Goal: Transaction & Acquisition: Download file/media

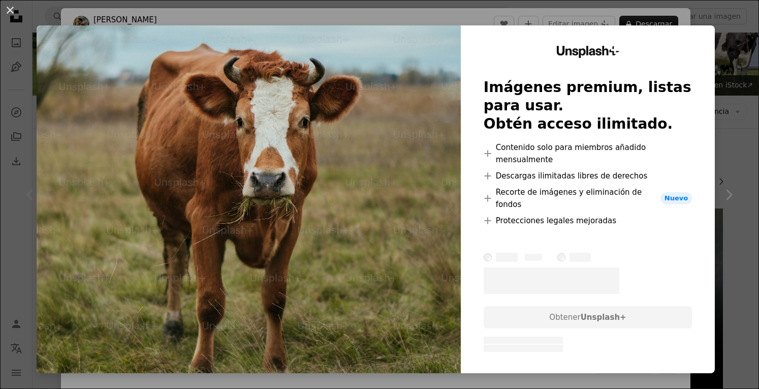
scroll to position [189, 0]
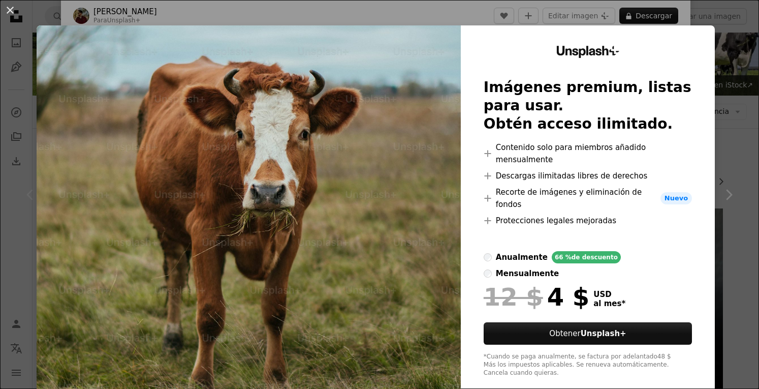
click at [747, 185] on div "An X shape Unsplash+ Imágenes premium, listas para usar. Obtén acceso ilimitado…" at bounding box center [379, 194] width 759 height 389
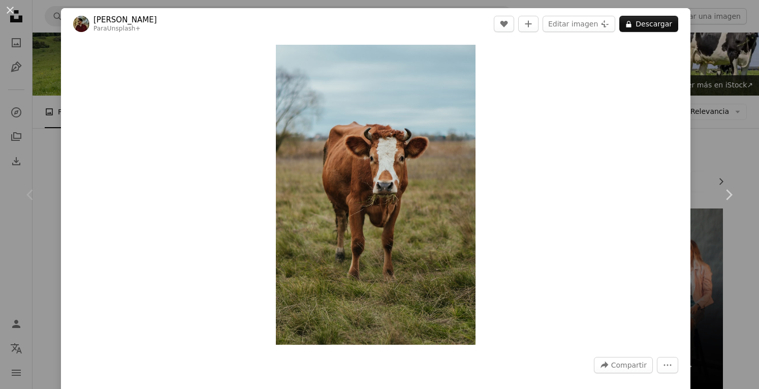
click at [700, 114] on div "An X shape Chevron left Chevron right [PERSON_NAME] Para Unsplash+ A heart A pl…" at bounding box center [379, 194] width 759 height 389
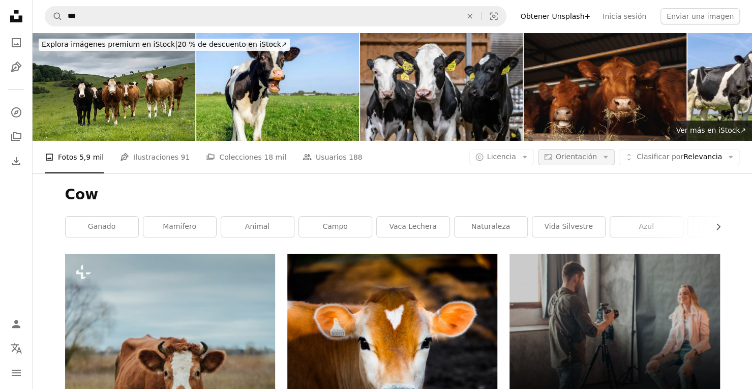
click at [592, 152] on span "Orientación" at bounding box center [575, 156] width 41 height 8
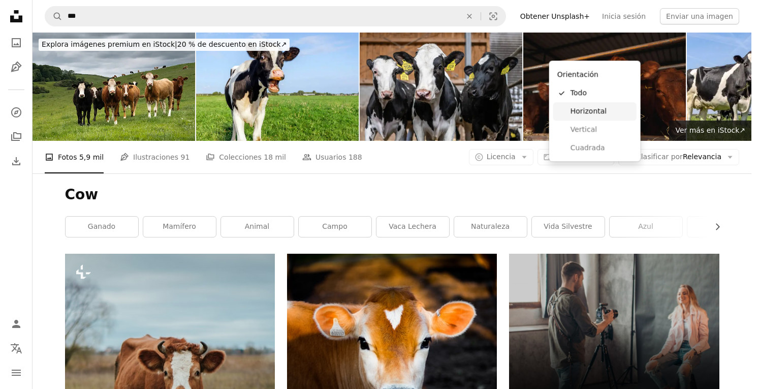
click at [595, 109] on span "Horizontal" at bounding box center [602, 111] width 62 height 10
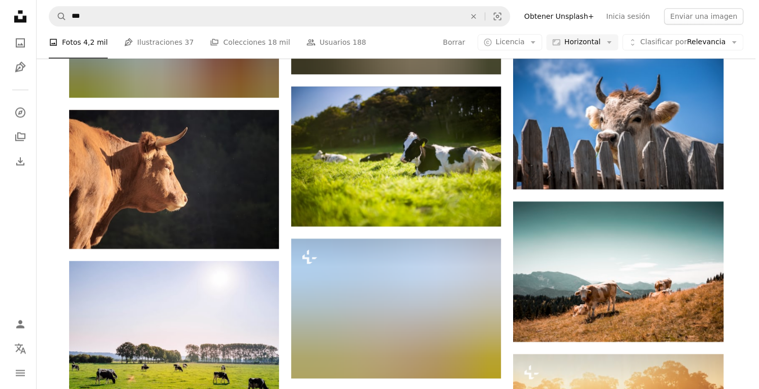
scroll to position [792, 0]
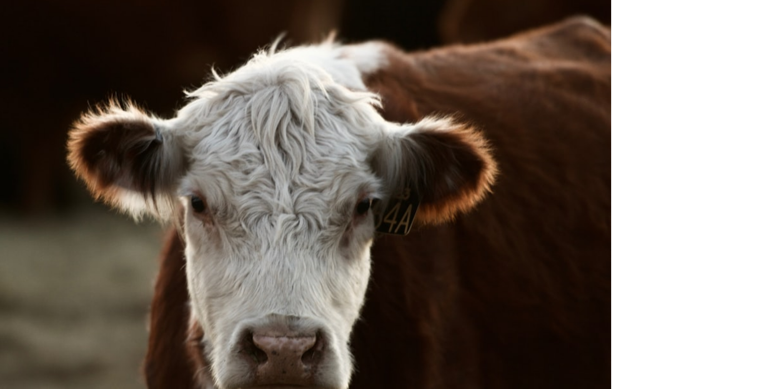
scroll to position [792, 0]
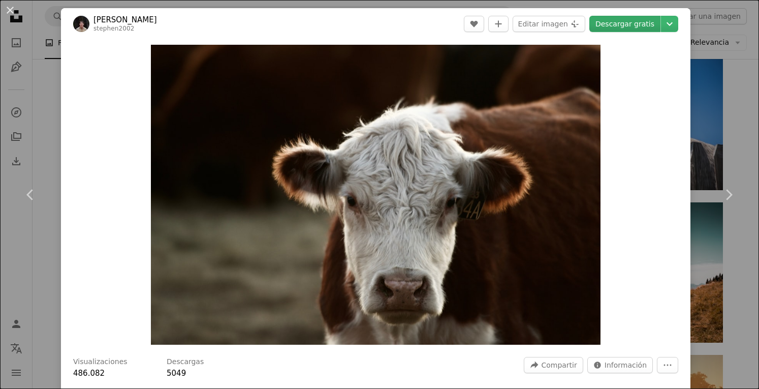
click at [644, 22] on link "Descargar gratis" at bounding box center [624, 24] width 71 height 16
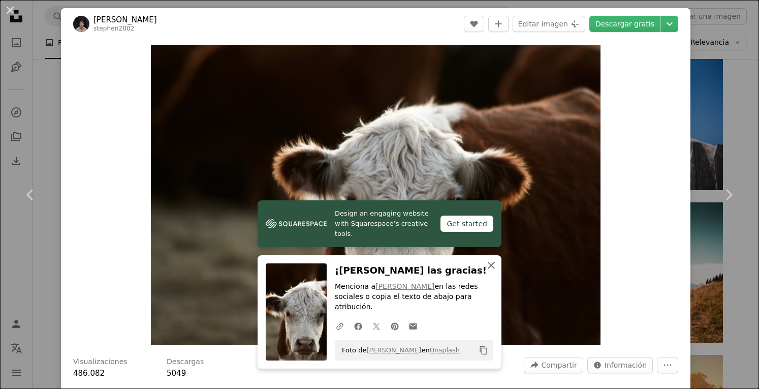
click at [490, 275] on button "An X shape Cerrar" at bounding box center [491, 265] width 20 height 20
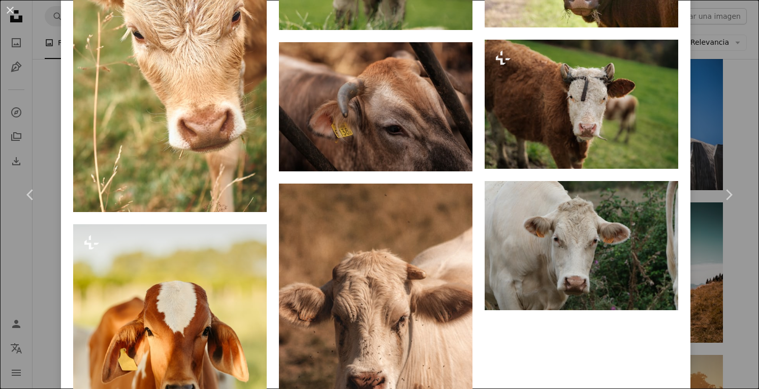
scroll to position [2971, 0]
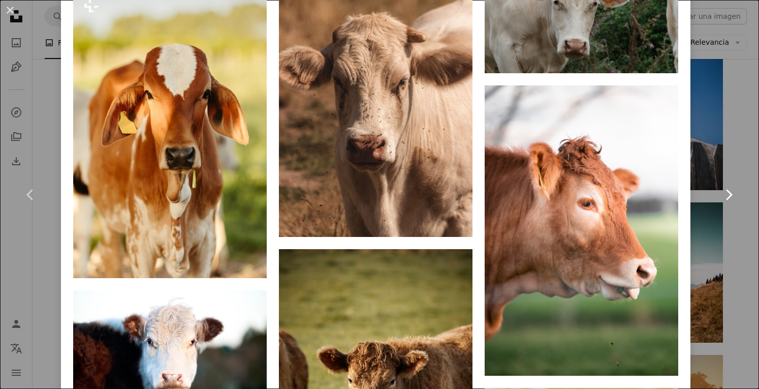
click at [712, 166] on link "Chevron right" at bounding box center [728, 195] width 61 height 98
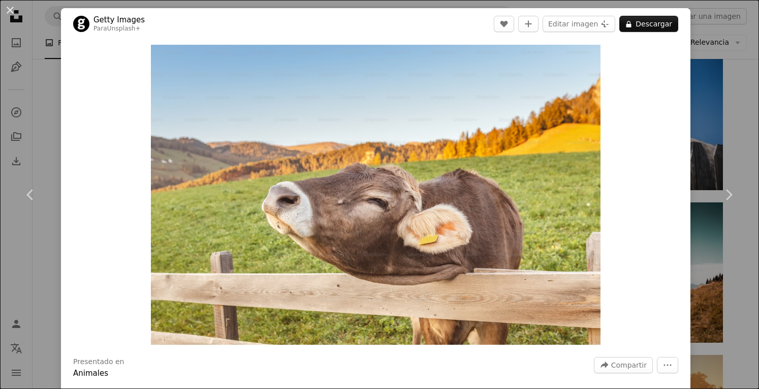
click at [707, 73] on div "An X shape Chevron left Chevron right Getty Images Para Unsplash+ A heart A plu…" at bounding box center [379, 194] width 759 height 389
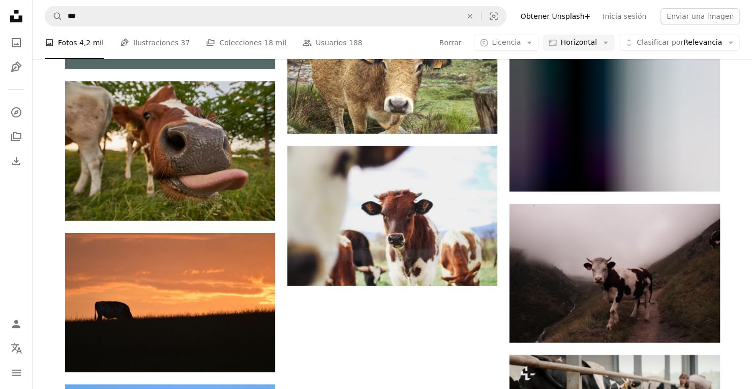
scroll to position [2018, 0]
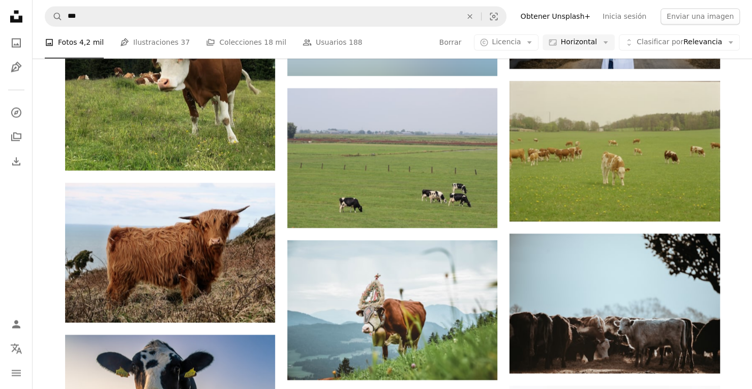
scroll to position [5395, 0]
